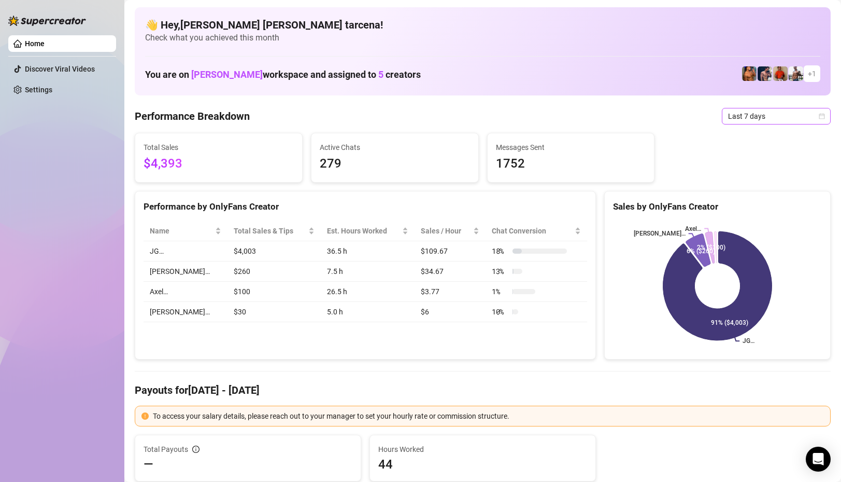
click at [743, 117] on span "Last 7 days" at bounding box center [776, 116] width 96 height 16
click at [738, 201] on div "Custom date" at bounding box center [776, 202] width 92 height 11
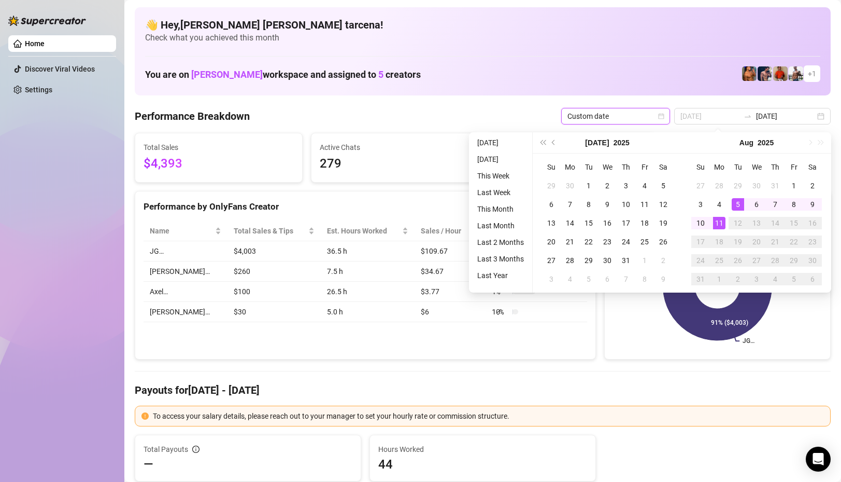
type input "[DATE]"
click at [716, 217] on div "11" at bounding box center [719, 223] width 12 height 12
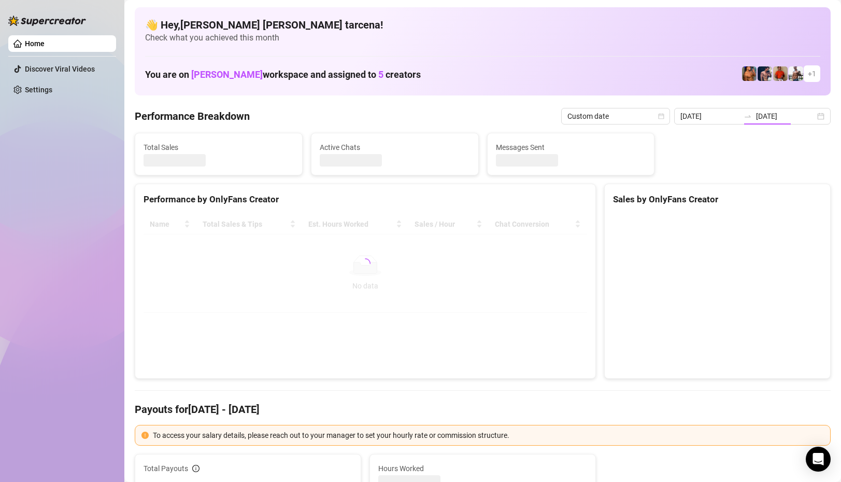
type input "[DATE]"
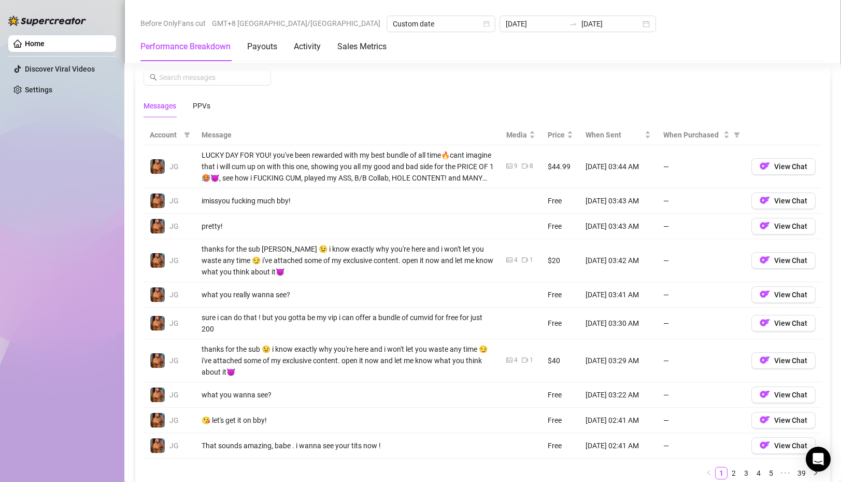
scroll to position [928, 0]
